Goal: Information Seeking & Learning: Learn about a topic

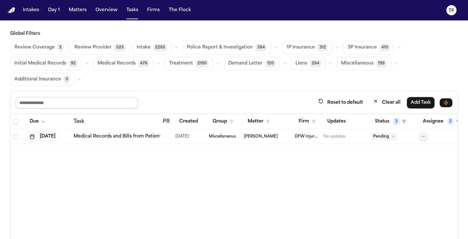
click at [99, 105] on input "text" at bounding box center [77, 102] width 122 height 11
paste input "**********"
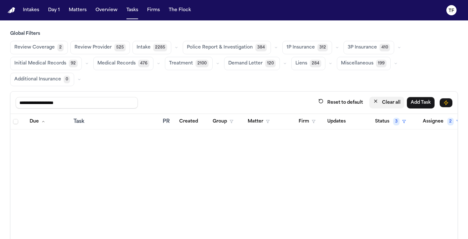
type input "**********"
click at [381, 104] on button "Clear all" at bounding box center [387, 103] width 35 height 12
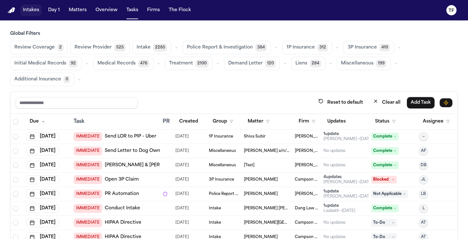
click at [40, 11] on button "Intakes" at bounding box center [30, 9] width 21 height 11
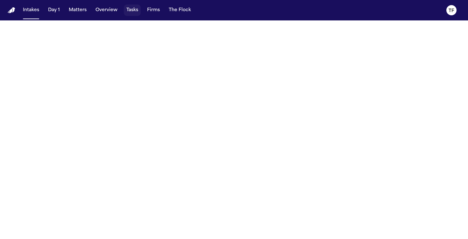
click at [135, 11] on button "Tasks" at bounding box center [132, 9] width 17 height 11
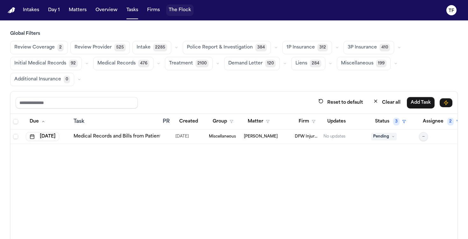
click at [178, 8] on button "The Flock" at bounding box center [179, 9] width 27 height 11
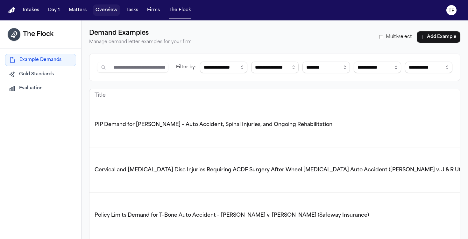
click at [106, 11] on button "Overview" at bounding box center [106, 9] width 27 height 11
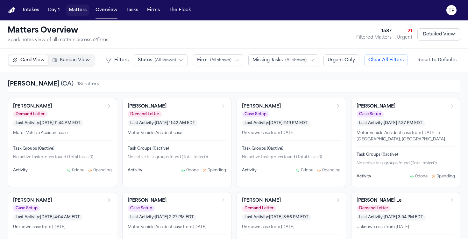
click at [72, 11] on button "Matters" at bounding box center [77, 9] width 23 height 11
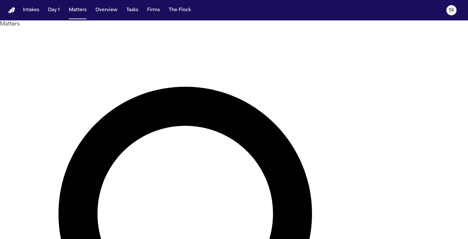
paste input "**********"
type input "**********"
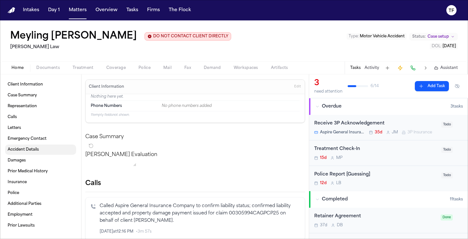
click at [37, 152] on span "Accident Details" at bounding box center [23, 149] width 31 height 5
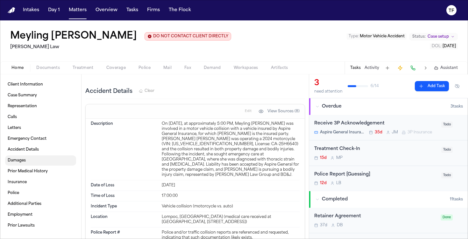
click at [34, 161] on link "Damages" at bounding box center [40, 160] width 71 height 10
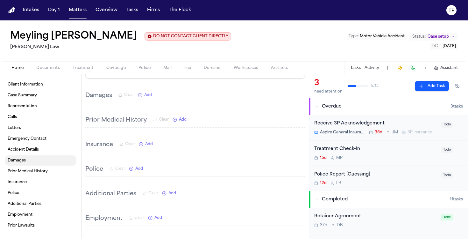
scroll to position [652, 0]
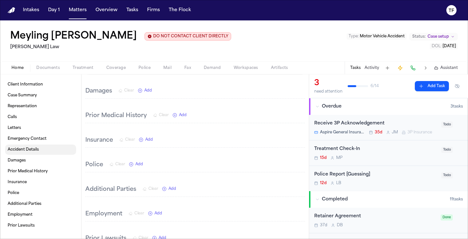
click at [35, 155] on link "Accident Details" at bounding box center [40, 149] width 71 height 10
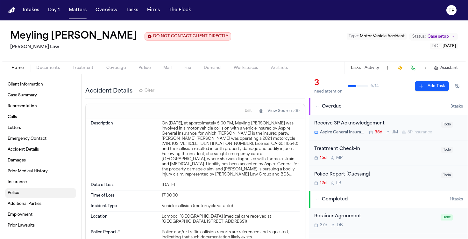
click at [31, 192] on link "Police" at bounding box center [40, 193] width 71 height 10
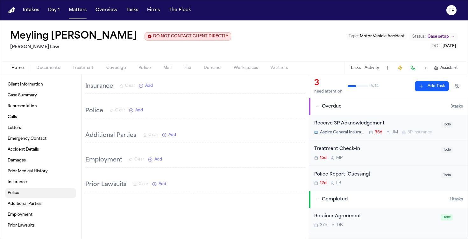
scroll to position [726, 0]
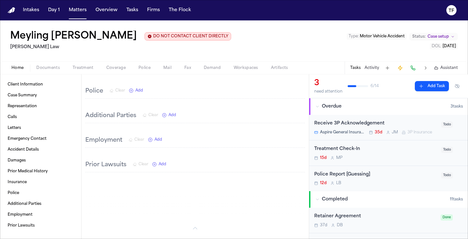
click at [46, 76] on div "Client Information Case Summary Representation Calls Letters Emergency Contact …" at bounding box center [40, 156] width 81 height 164
click at [47, 73] on div "Home Documents Treatment Coverage Police Mail Fax Demand Workspaces Artifacts T…" at bounding box center [234, 67] width 468 height 13
click at [48, 68] on span "Documents" at bounding box center [48, 67] width 24 height 5
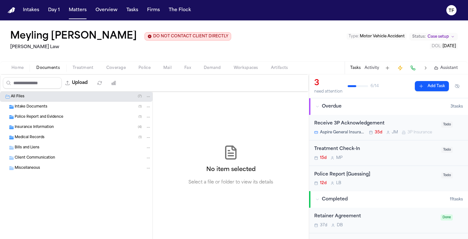
click at [38, 108] on span "Intake Documents" at bounding box center [31, 106] width 33 height 5
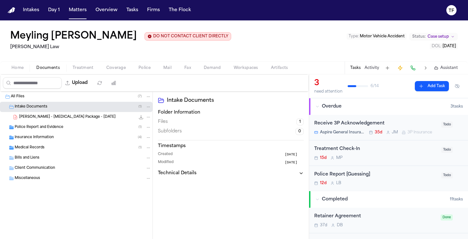
click at [37, 123] on div "Police Report and Evidence ( 1 )" at bounding box center [76, 127] width 153 height 10
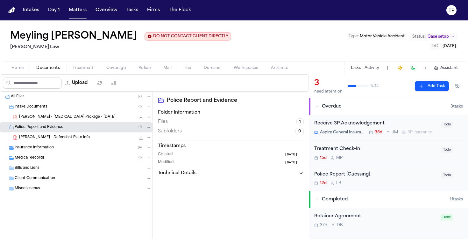
click at [38, 150] on div "Insurance Information ( 4 )" at bounding box center [83, 148] width 137 height 6
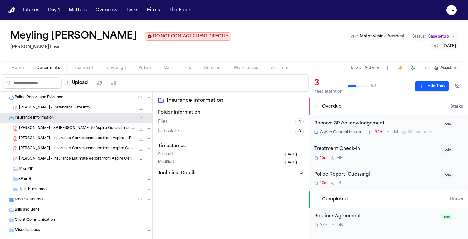
scroll to position [34, 0]
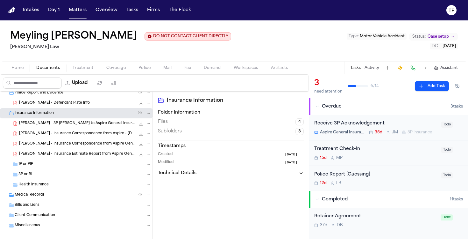
click at [39, 198] on span "Medical Records" at bounding box center [30, 194] width 30 height 5
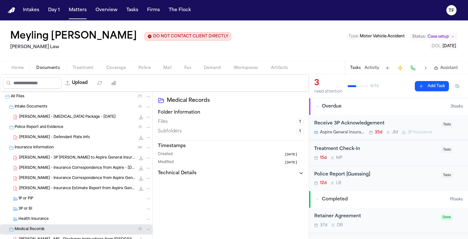
scroll to position [62, 0]
